Goal: Information Seeking & Learning: Learn about a topic

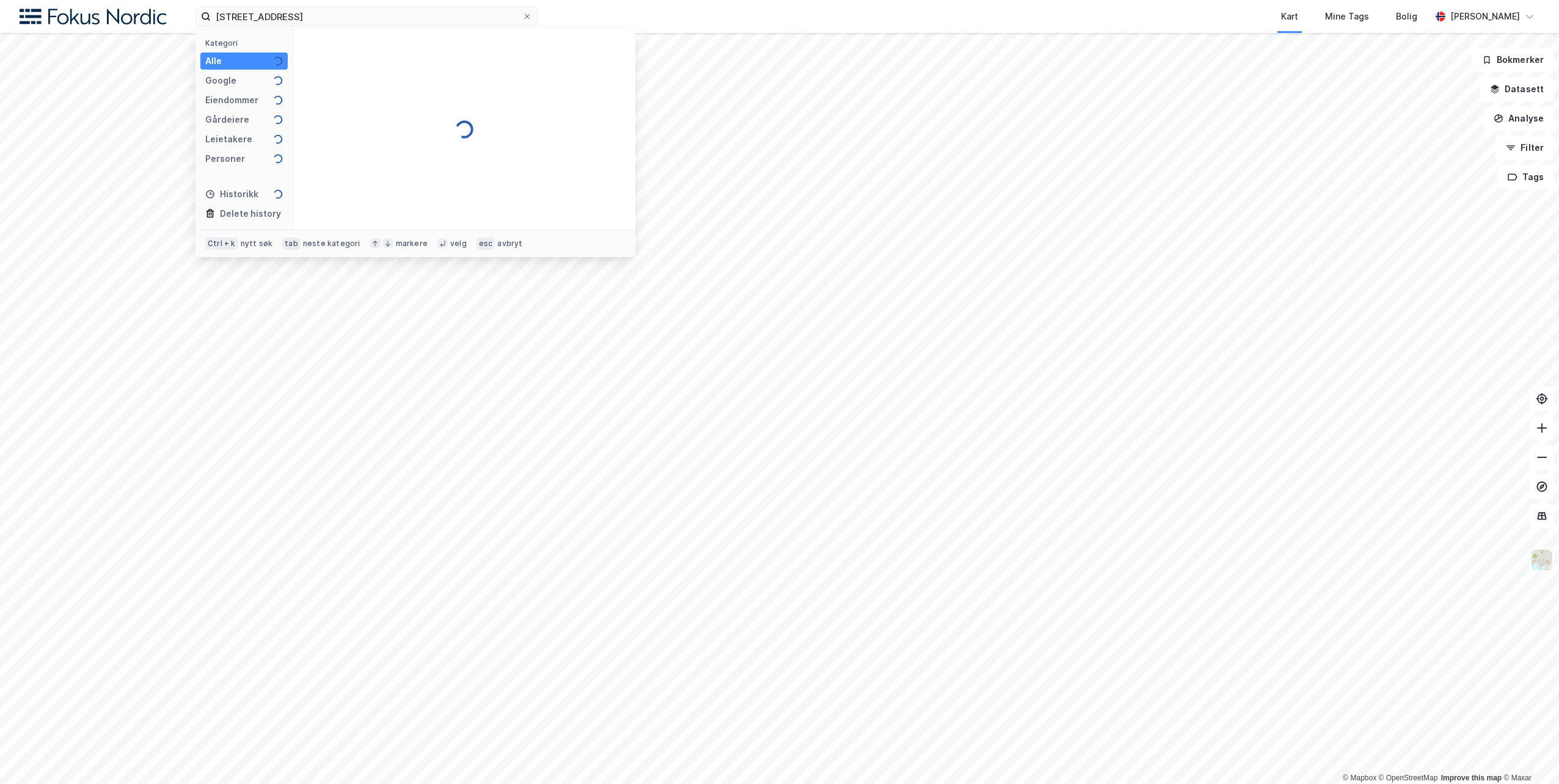
type input "[STREET_ADDRESS]"
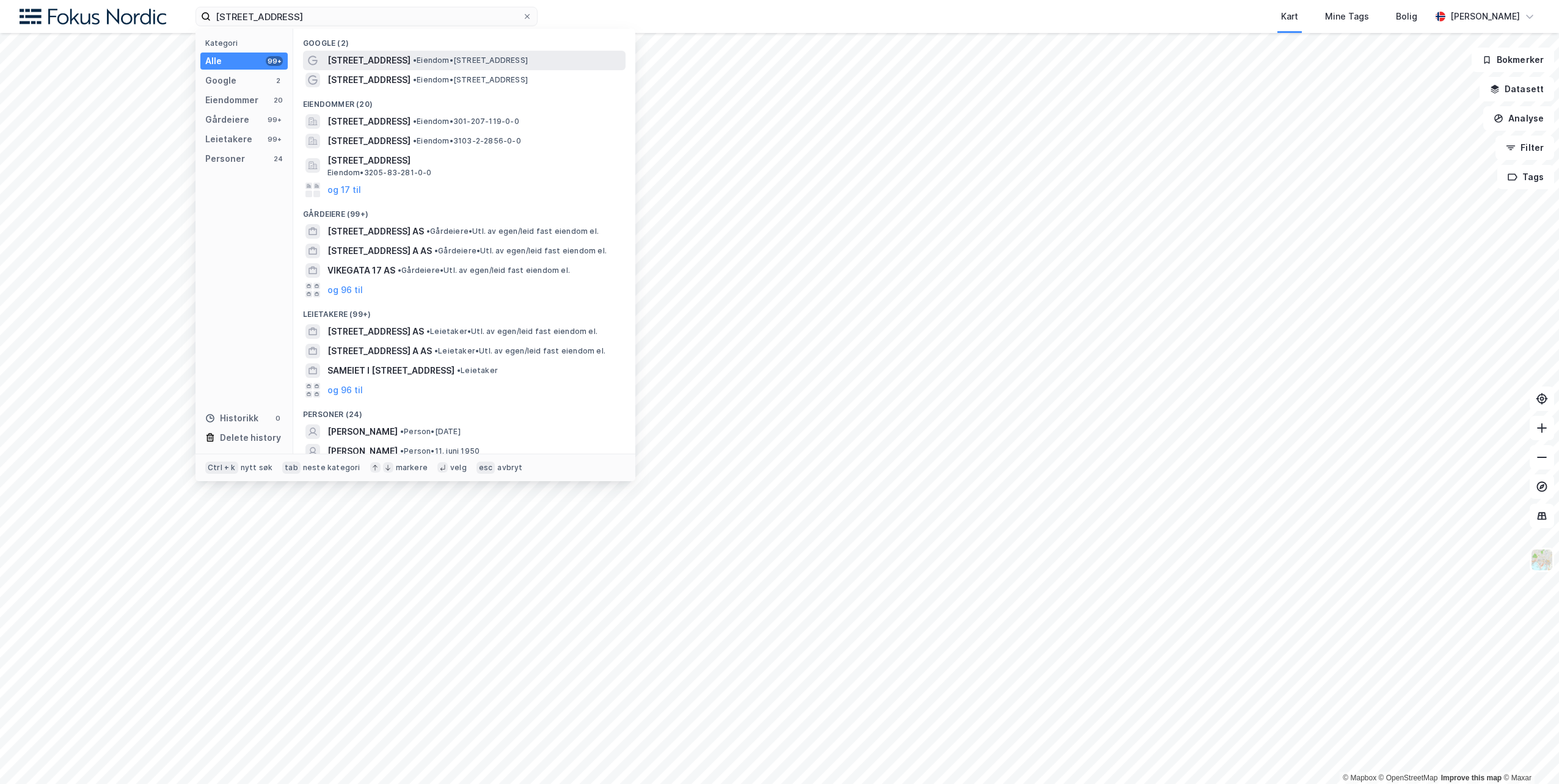
click at [357, 54] on span "[STREET_ADDRESS]" at bounding box center [369, 60] width 83 height 15
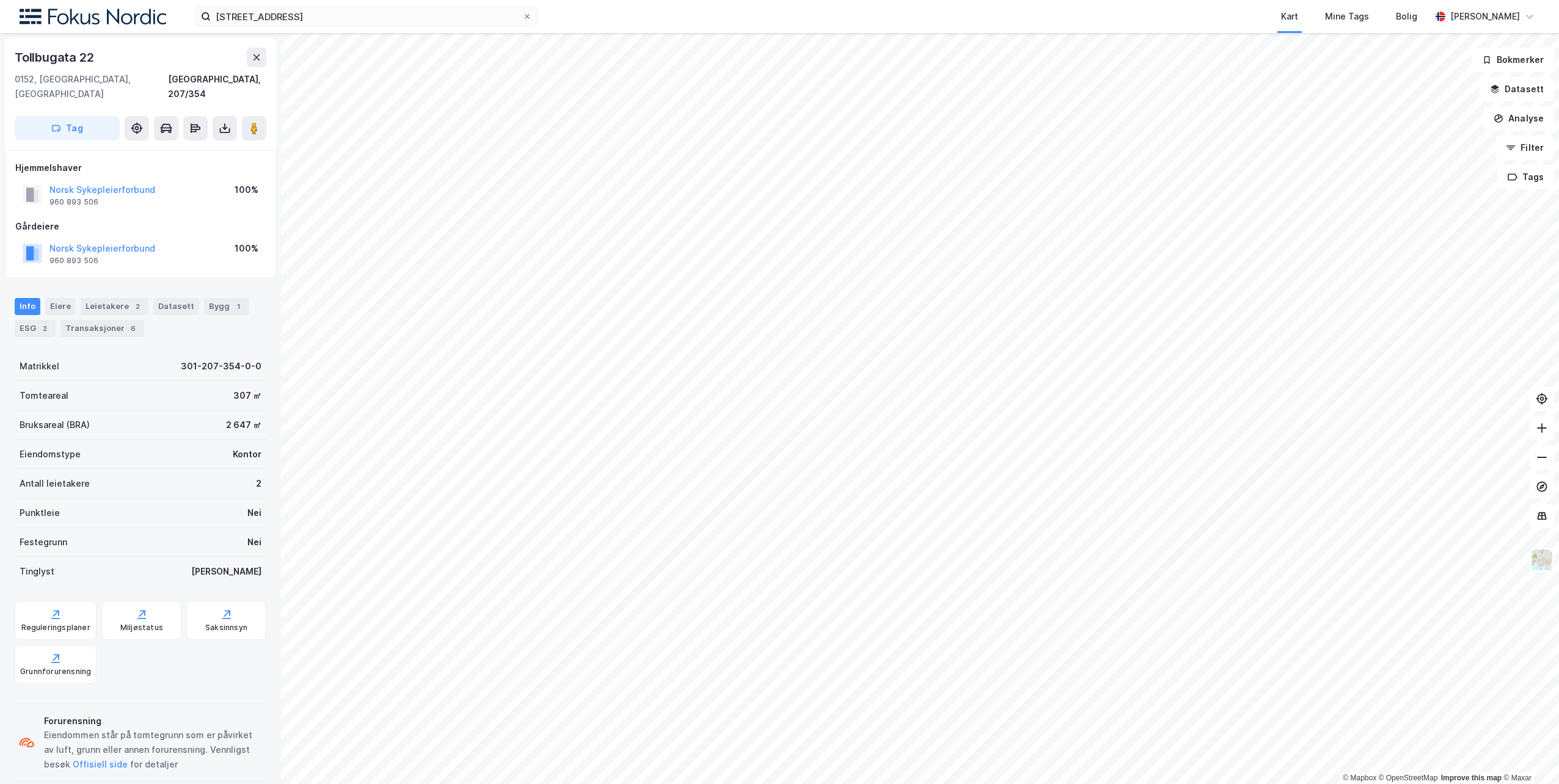
scroll to position [1, 0]
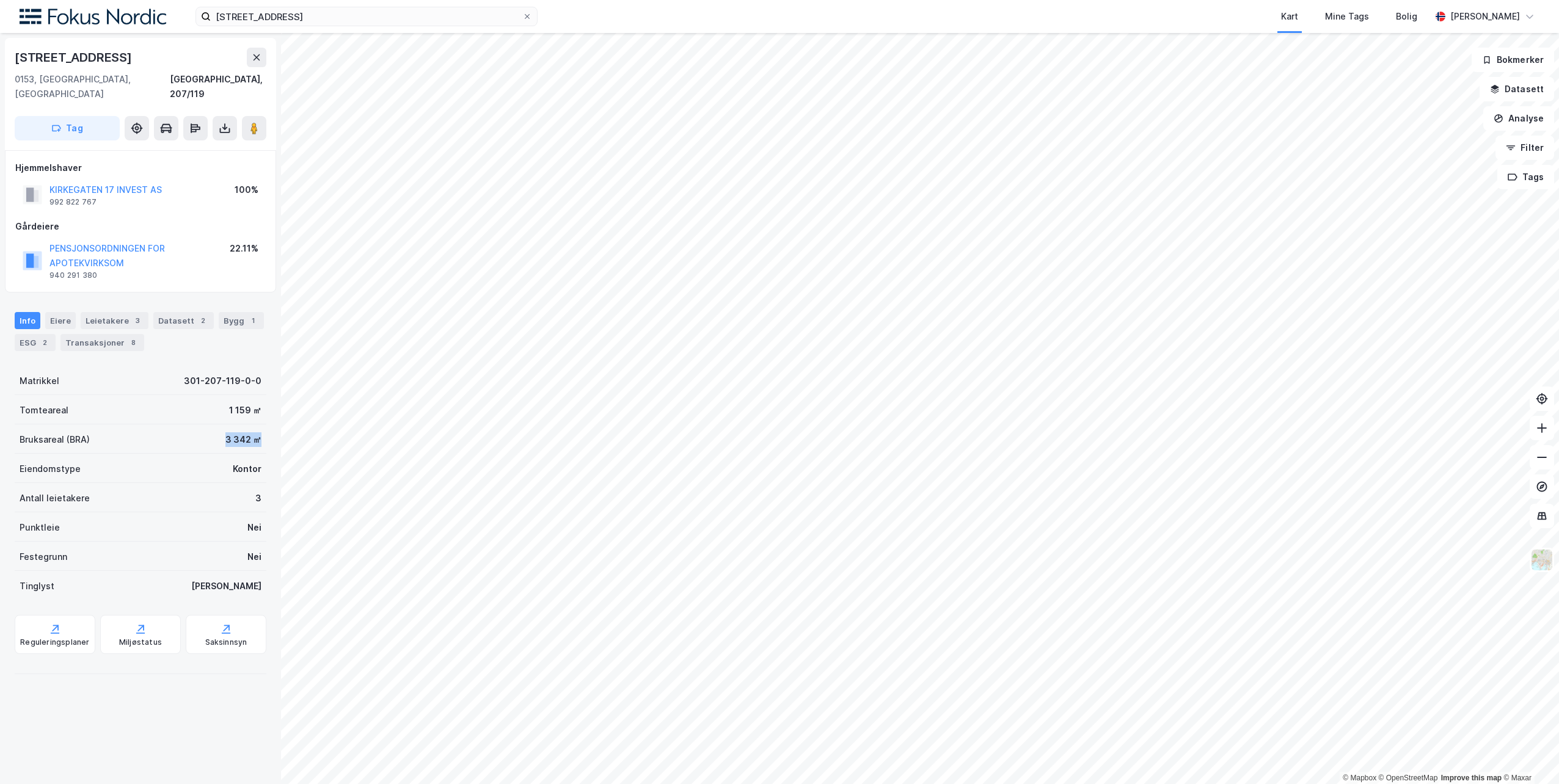
drag, startPoint x: 255, startPoint y: 426, endPoint x: 206, endPoint y: 425, distance: 49.0
click at [206, 425] on div "Bruksareal (BRA) 3 342 ㎡" at bounding box center [141, 439] width 252 height 29
drag, startPoint x: 206, startPoint y: 425, endPoint x: 218, endPoint y: 425, distance: 12.0
click at [206, 425] on div "Bruksareal (BRA) 3 342 ㎡" at bounding box center [141, 439] width 252 height 29
drag, startPoint x: 253, startPoint y: 427, endPoint x: 209, endPoint y: 424, distance: 44.1
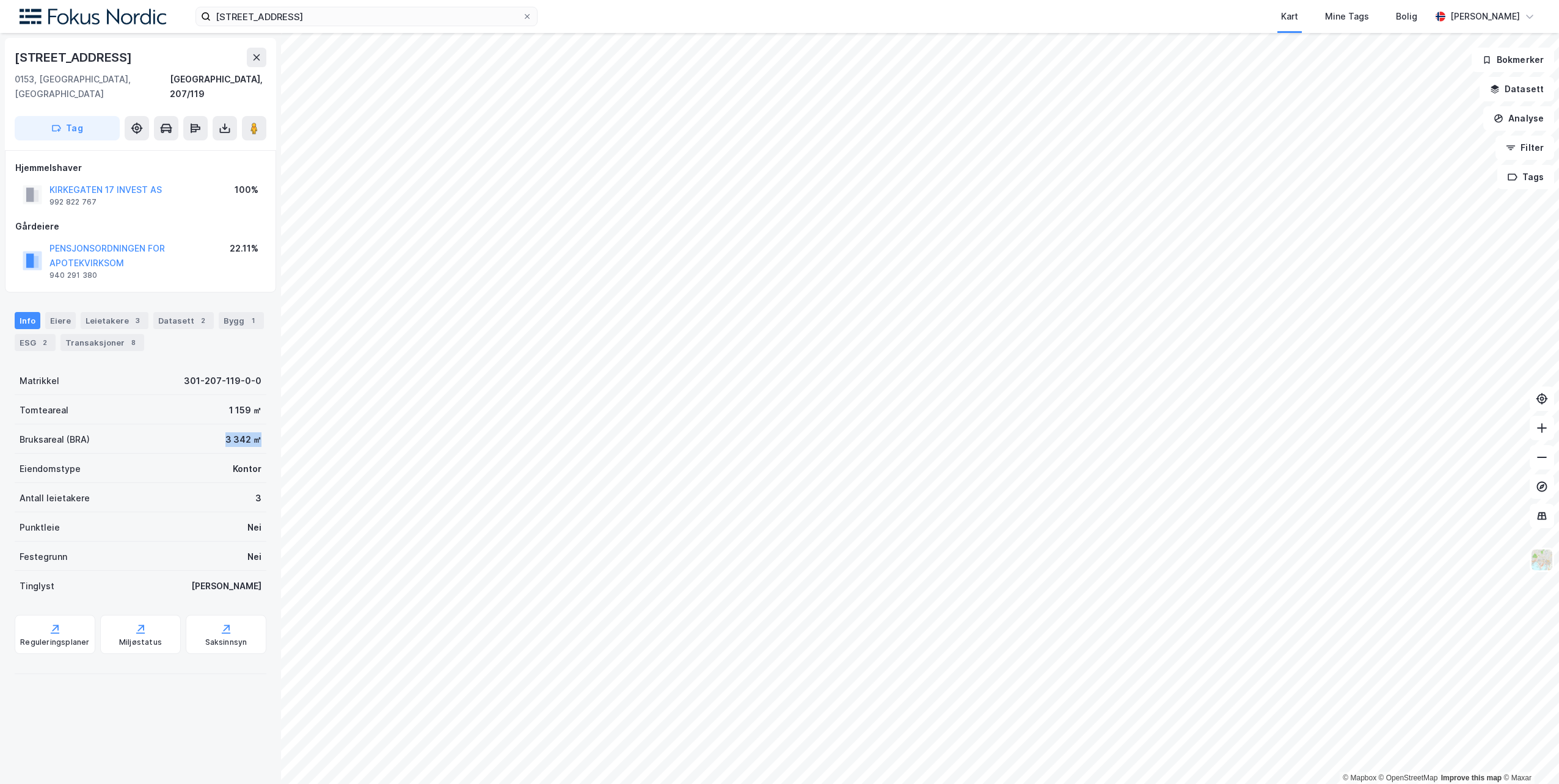
click at [209, 424] on div "Bruksareal (BRA) 3 342 ㎡" at bounding box center [141, 439] width 252 height 29
drag, startPoint x: 257, startPoint y: 423, endPoint x: 210, endPoint y: 421, distance: 47.0
click at [210, 424] on div "Bruksareal (BRA) 3 342 ㎡" at bounding box center [141, 439] width 252 height 29
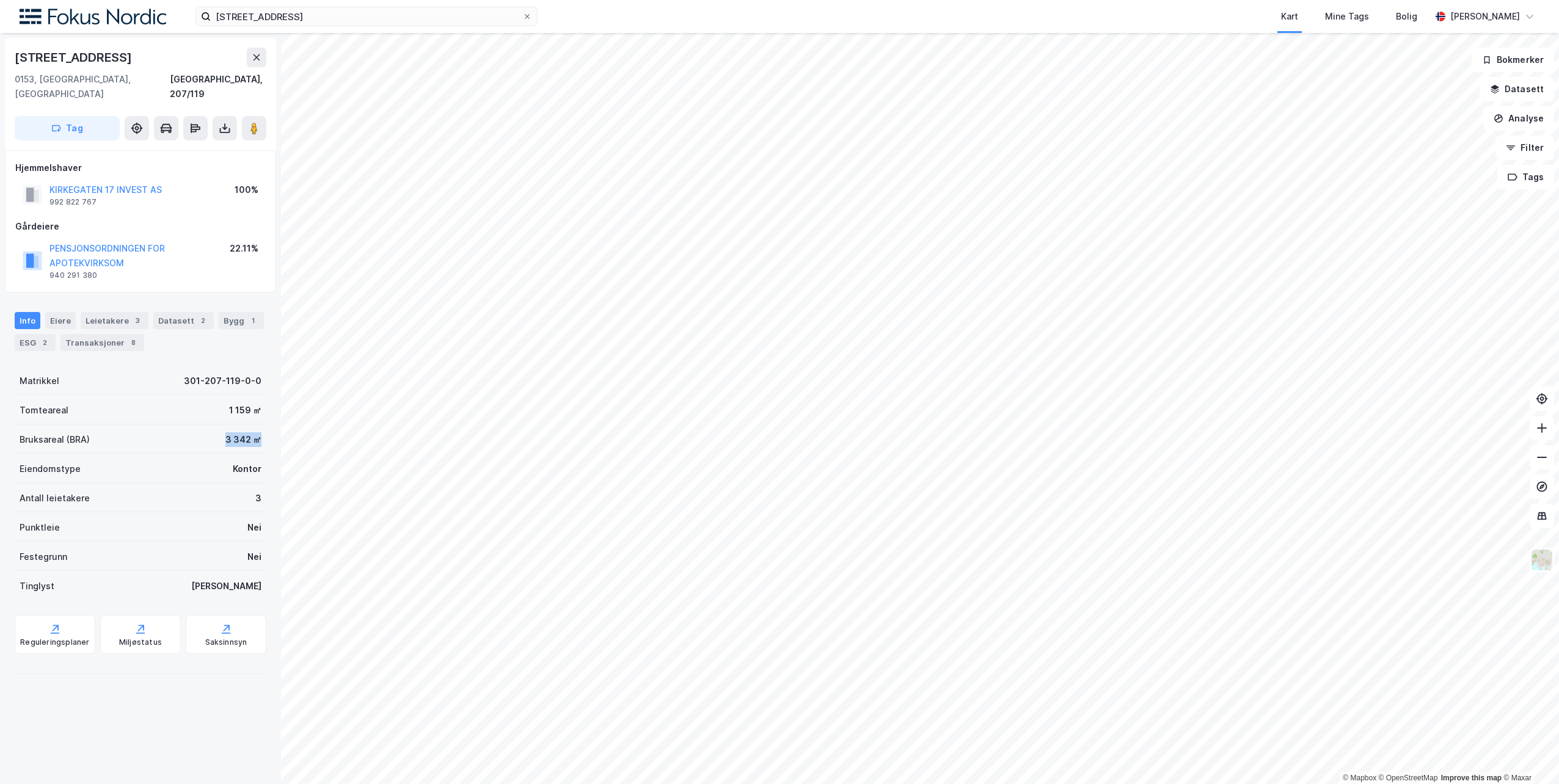
drag, startPoint x: 255, startPoint y: 427, endPoint x: 196, endPoint y: 424, distance: 59.1
click at [196, 424] on div "Bruksareal (BRA) 3 342 ㎡" at bounding box center [141, 439] width 252 height 29
drag, startPoint x: 252, startPoint y: 426, endPoint x: 205, endPoint y: 424, distance: 47.0
click at [205, 424] on div "Bruksareal (BRA) 3 342 ㎡" at bounding box center [141, 439] width 252 height 29
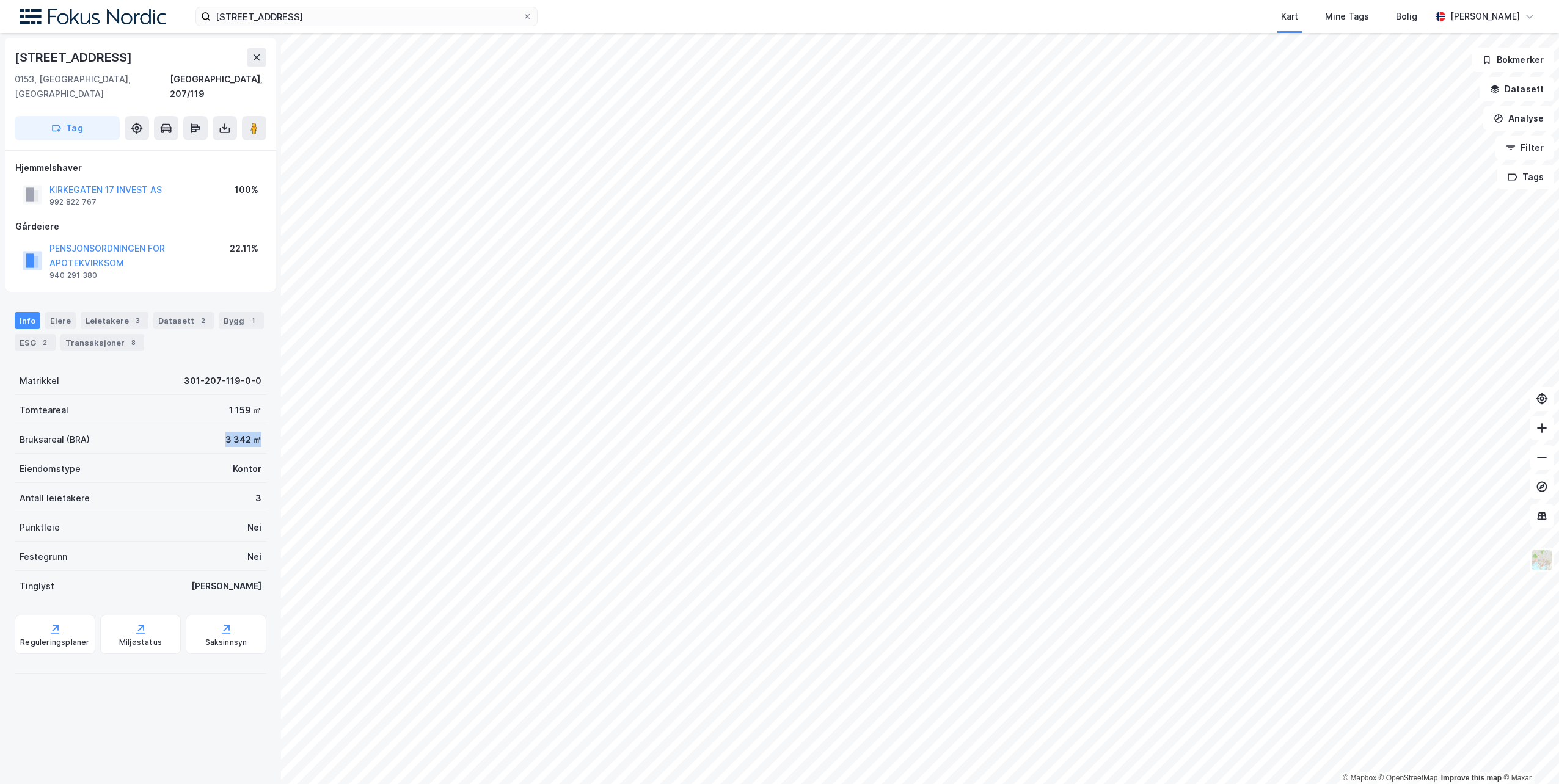
click at [205, 424] on div "Bruksareal (BRA) 3 342 ㎡" at bounding box center [141, 439] width 252 height 29
drag, startPoint x: 258, startPoint y: 424, endPoint x: 205, endPoint y: 422, distance: 53.0
click at [205, 422] on div "[STREET_ADDRESS], 207/119 Tag Hjemmelshaver KIRKEGATEN 17 INVEST AS 992 822 767…" at bounding box center [141, 408] width 281 height 751
click at [205, 424] on div "Bruksareal (BRA) 3 342 ㎡" at bounding box center [141, 439] width 252 height 29
